Goal: Transaction & Acquisition: Purchase product/service

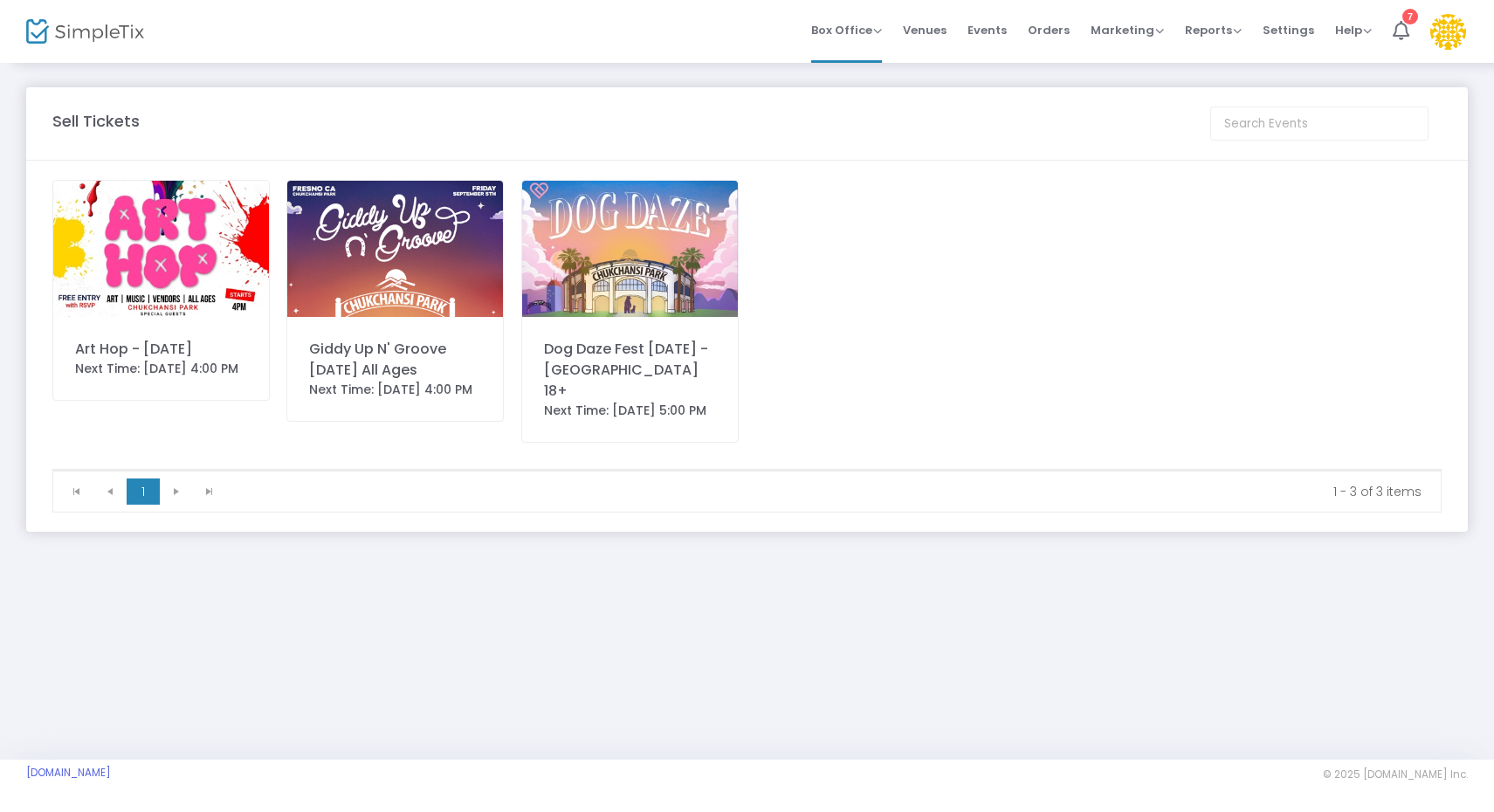
click at [631, 208] on img at bounding box center [630, 248] width 216 height 136
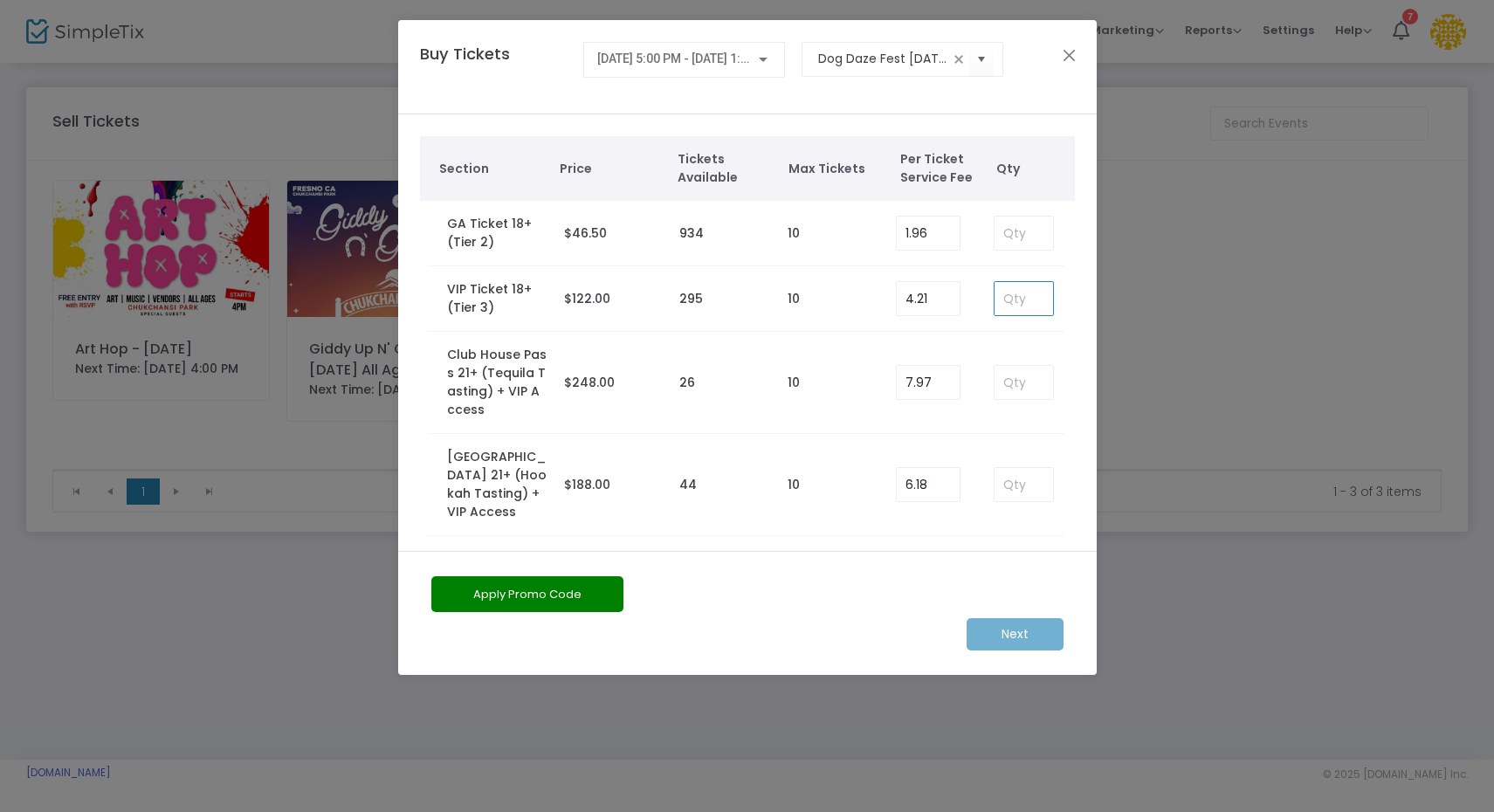
click at [1021, 292] on input at bounding box center [1023, 299] width 58 height 33
type input "10"
click at [1050, 628] on m-button "Next" at bounding box center [1015, 633] width 97 height 33
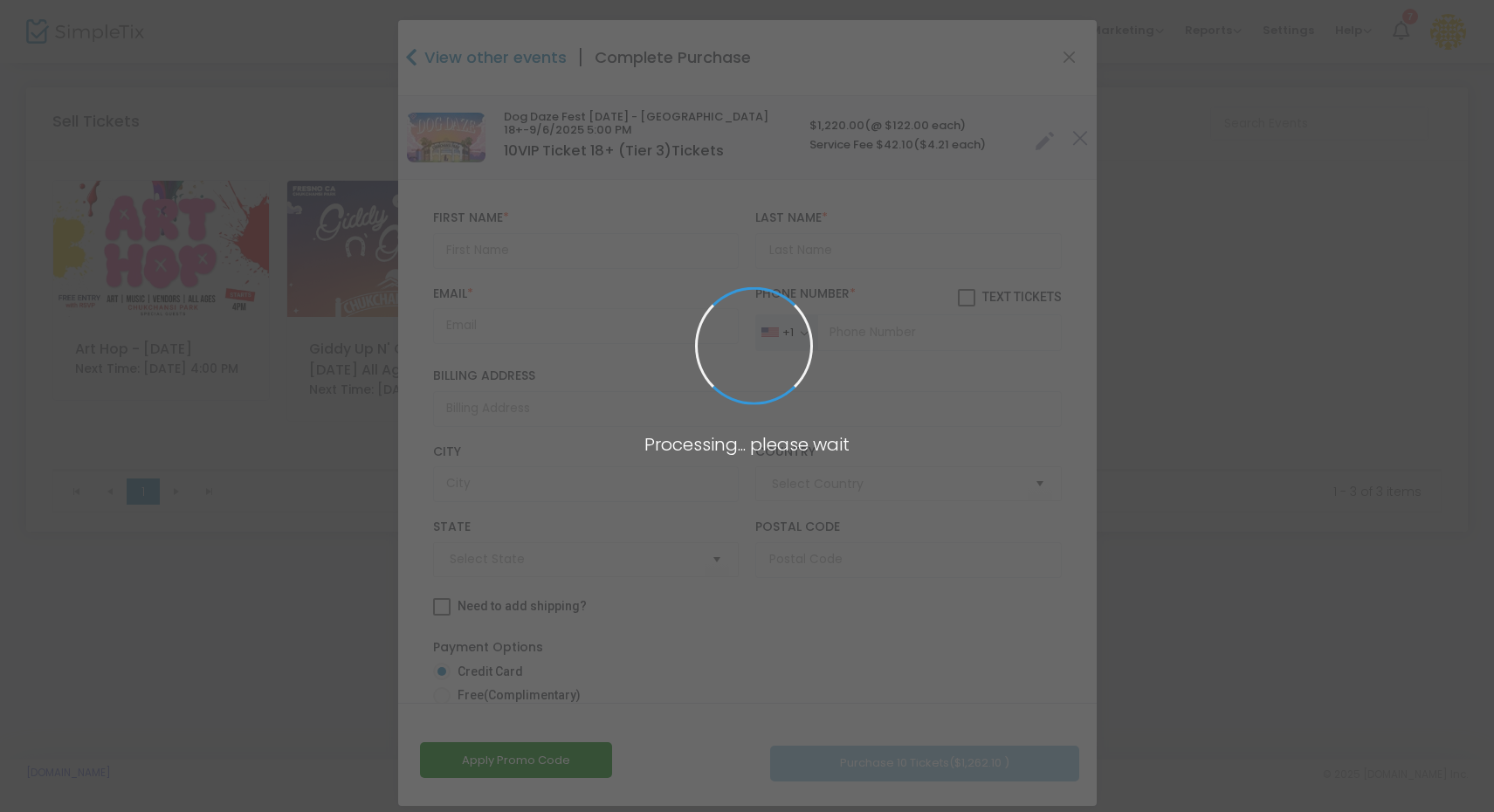
type input "[GEOGRAPHIC_DATA]"
type input "[US_STATE]"
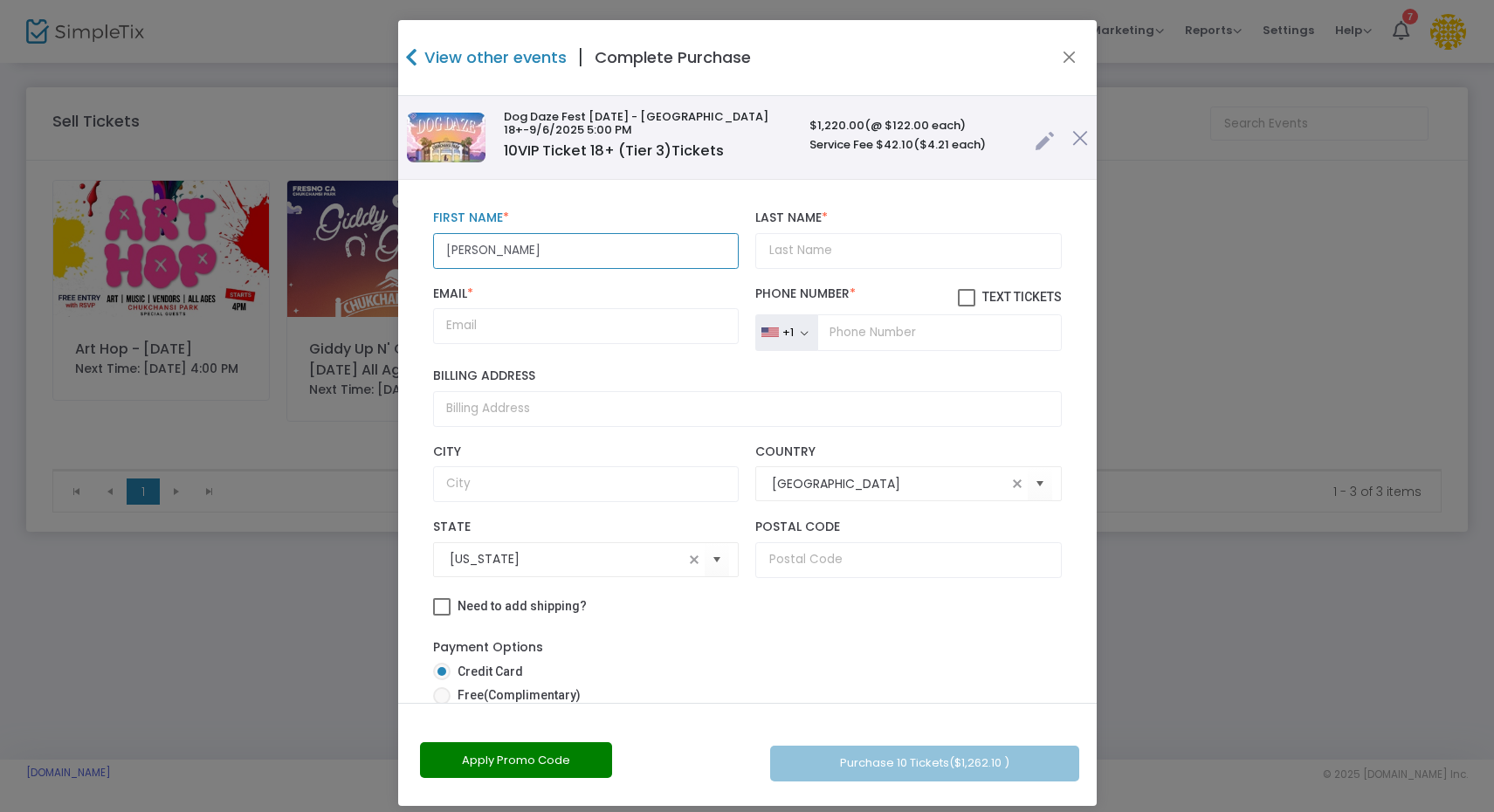
type input "[PERSON_NAME]"
type input "Forath"
type input "[EMAIL_ADDRESS][DOMAIN_NAME]"
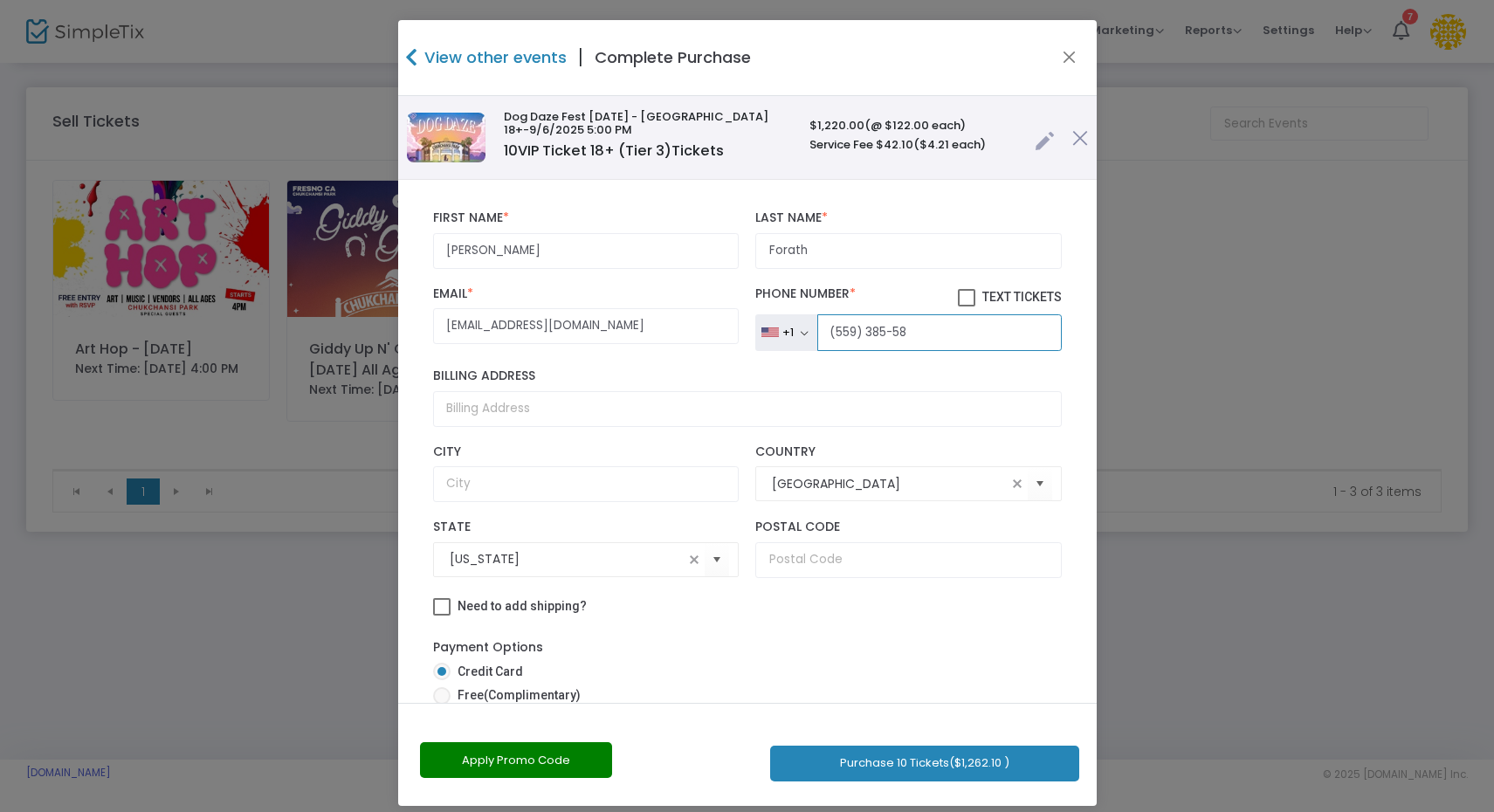
type input "(559) 385-585"
